Goal: Transaction & Acquisition: Purchase product/service

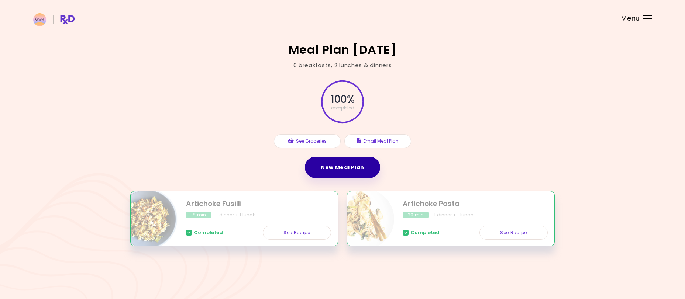
click at [340, 172] on link "New Meal Plan" at bounding box center [342, 167] width 75 height 21
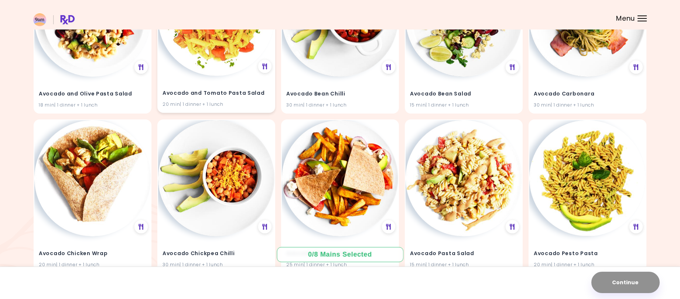
scroll to position [437, 0]
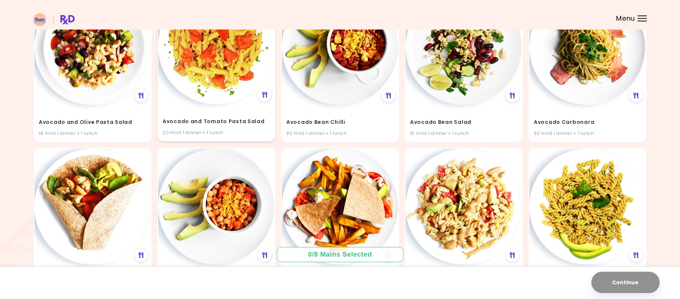
click at [224, 54] on img at bounding box center [216, 46] width 116 height 116
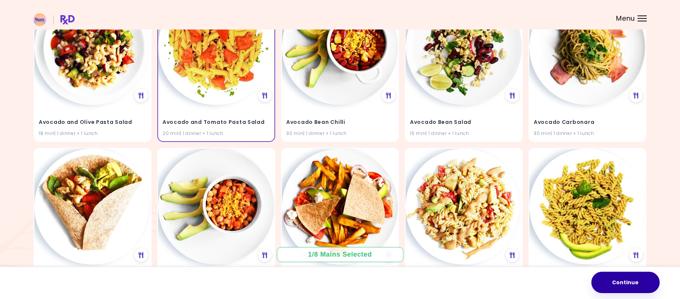
click at [634, 278] on button "Continue" at bounding box center [625, 282] width 68 height 21
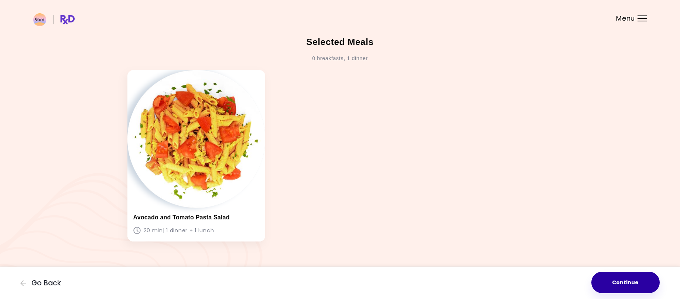
click at [615, 277] on button "Continue" at bounding box center [625, 282] width 68 height 21
